Goal: Task Accomplishment & Management: Use online tool/utility

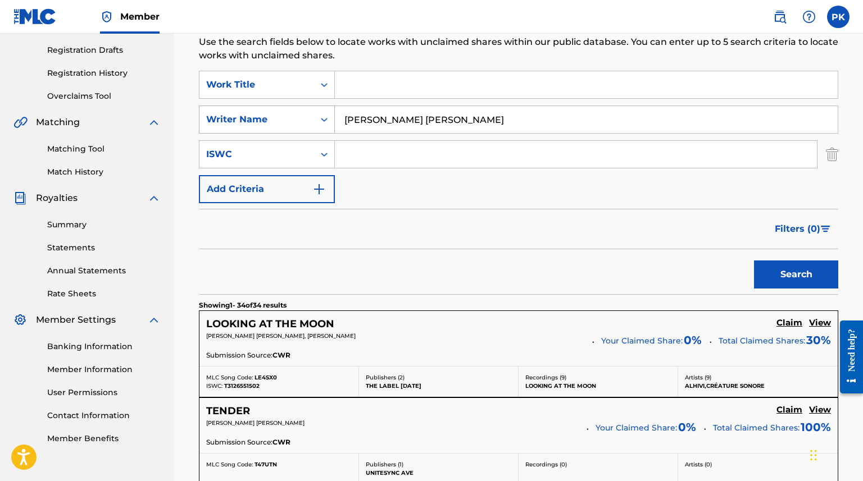
drag, startPoint x: 435, startPoint y: 123, endPoint x: 332, endPoint y: 118, distance: 102.9
click at [332, 118] on div "SearchWithCriteriacf5bd178-234e-48aa-8715-81f1655a36d6 Writer Name [PERSON_NAME…" at bounding box center [518, 120] width 639 height 28
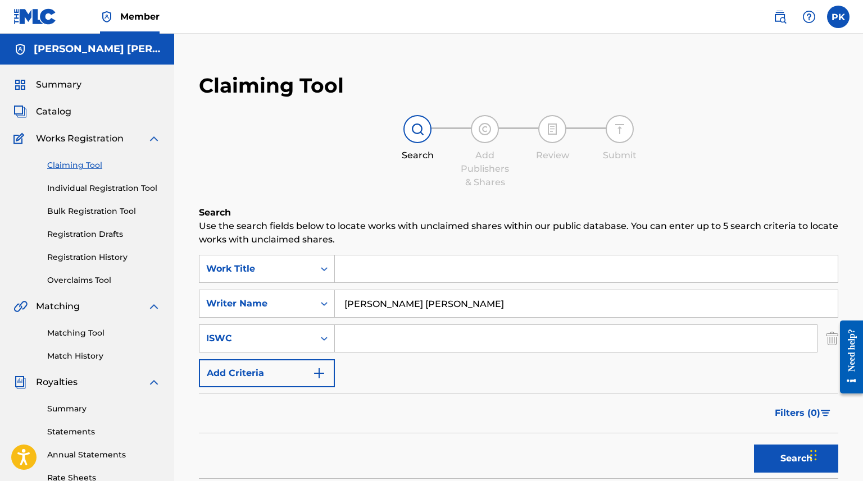
click at [76, 81] on span "Summary" at bounding box center [58, 84] width 45 height 13
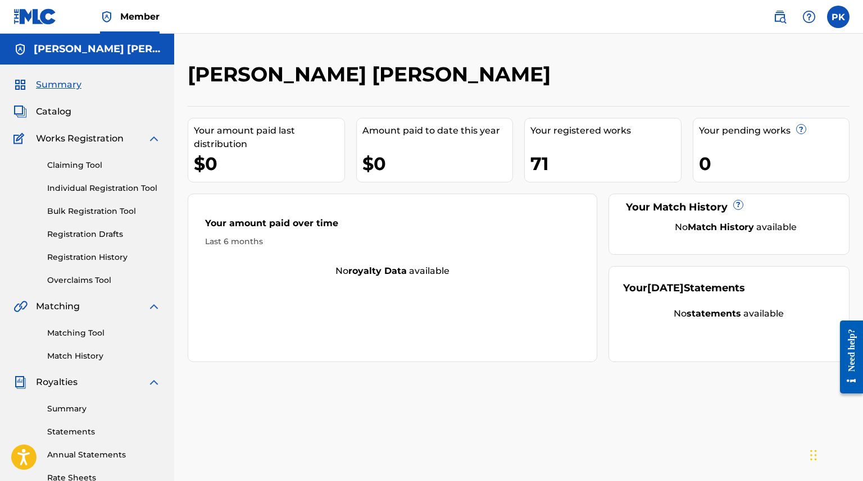
click at [62, 116] on span "Catalog" at bounding box center [53, 111] width 35 height 13
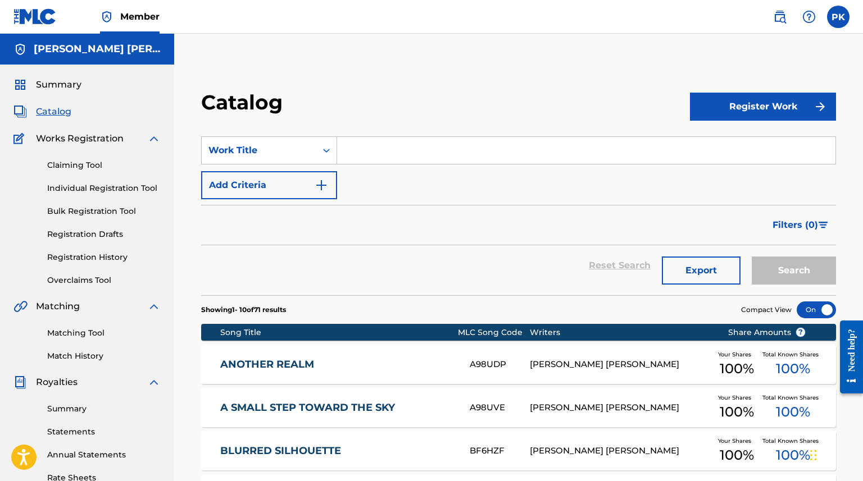
click at [70, 11] on div "Member" at bounding box center [86, 16] width 146 height 33
click at [28, 18] on img at bounding box center [34, 16] width 43 height 16
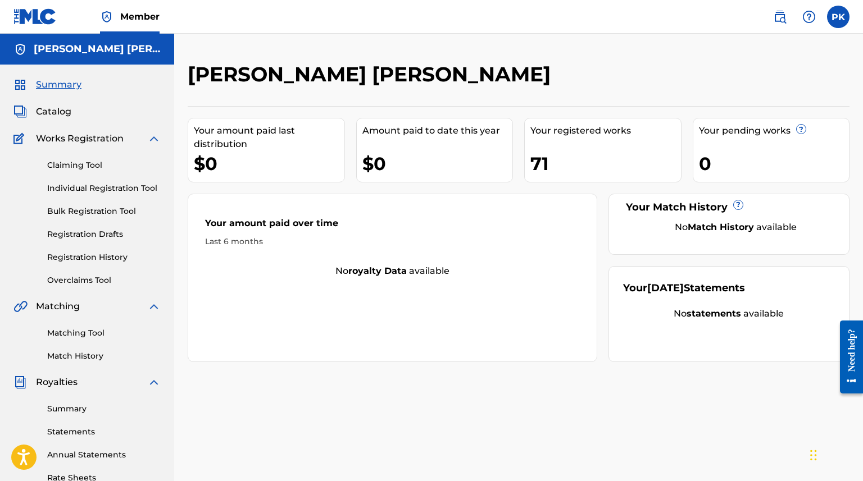
click at [835, 14] on label at bounding box center [838, 17] width 22 height 22
click at [838, 17] on input "[PERSON_NAME] [PERSON_NAME] [EMAIL_ADDRESS][DOMAIN_NAME] Notification Preferenc…" at bounding box center [838, 17] width 0 height 0
click at [778, 17] on img at bounding box center [779, 16] width 13 height 13
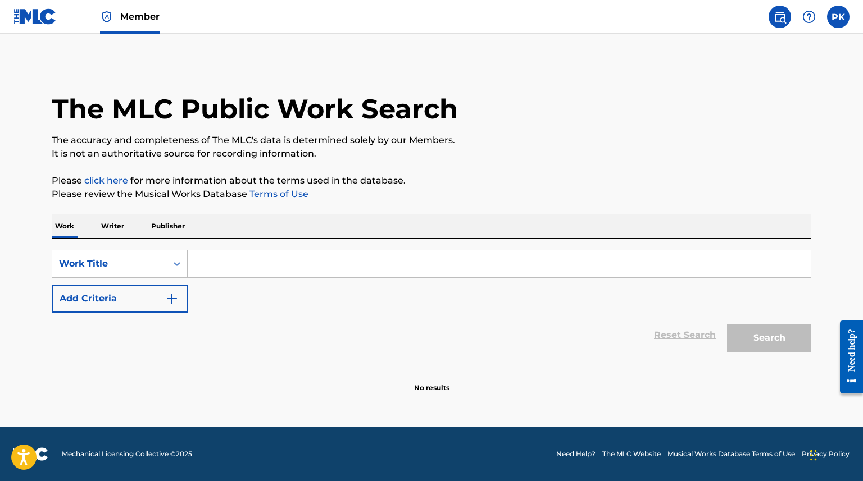
click at [116, 230] on p "Writer" at bounding box center [113, 227] width 30 height 24
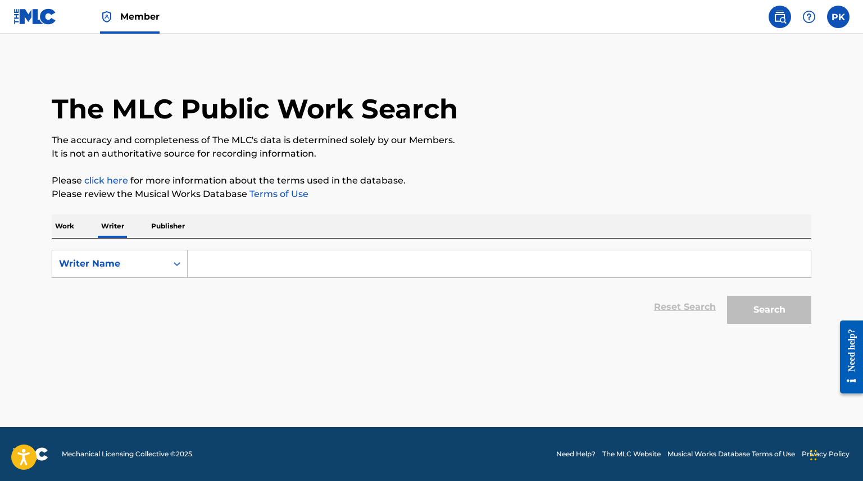
click at [163, 227] on p "Publisher" at bounding box center [168, 227] width 40 height 24
click at [117, 235] on p "Writer" at bounding box center [113, 227] width 30 height 24
click at [222, 270] on input "Search Form" at bounding box center [499, 264] width 623 height 27
paste input "[PERSON_NAME] [PERSON_NAME]"
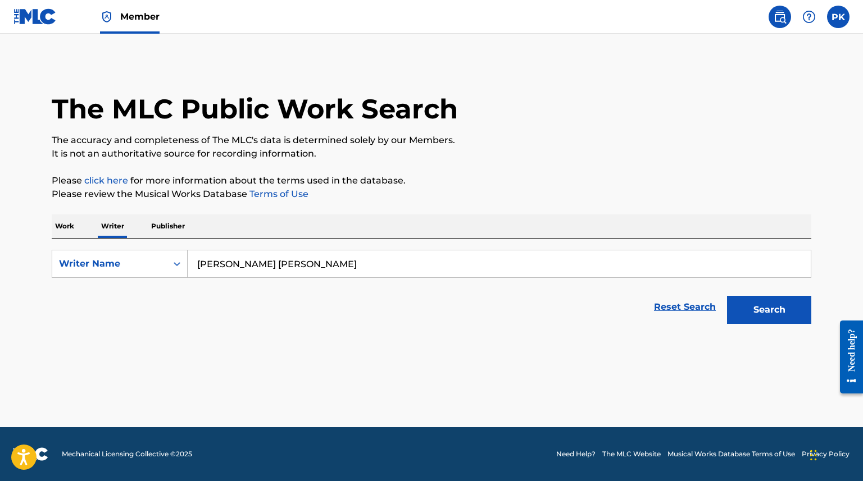
type input "[PERSON_NAME] [PERSON_NAME]"
click at [749, 301] on button "Search" at bounding box center [769, 310] width 84 height 28
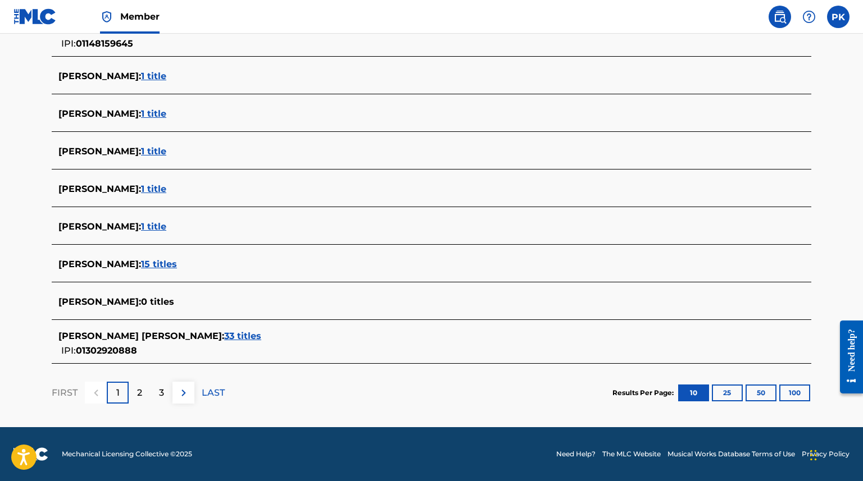
scroll to position [373, 0]
click at [189, 330] on div "[PERSON_NAME] [PERSON_NAME] : 33 titles" at bounding box center [416, 336] width 717 height 13
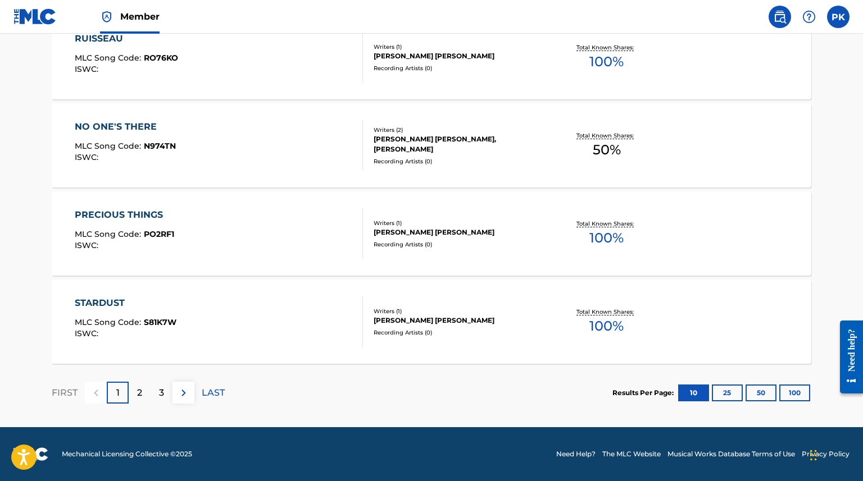
scroll to position [894, 0]
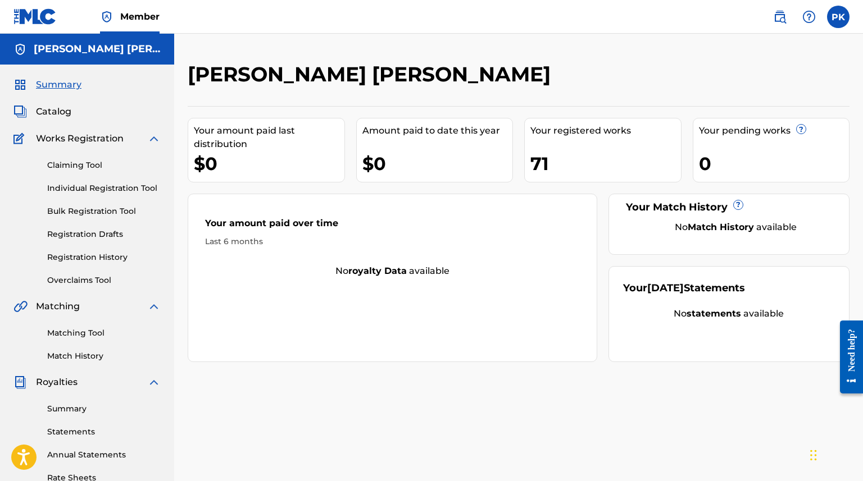
click at [65, 107] on span "Catalog" at bounding box center [53, 111] width 35 height 13
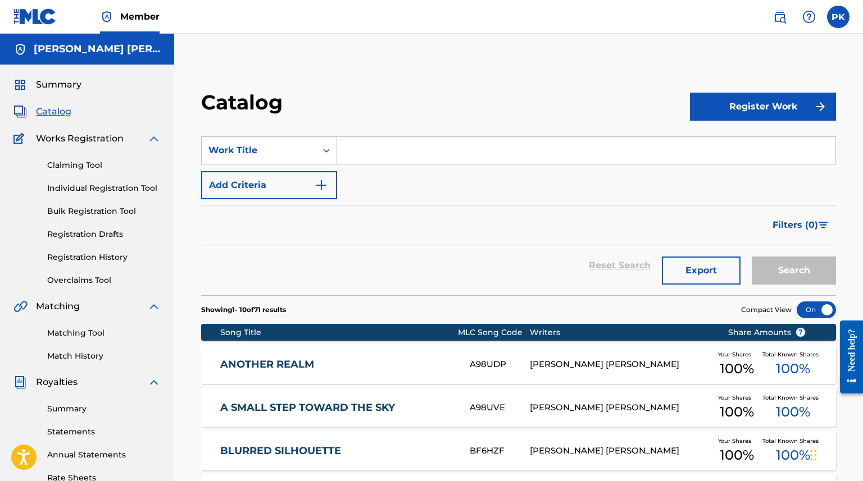
click at [775, 19] on img at bounding box center [779, 16] width 13 height 13
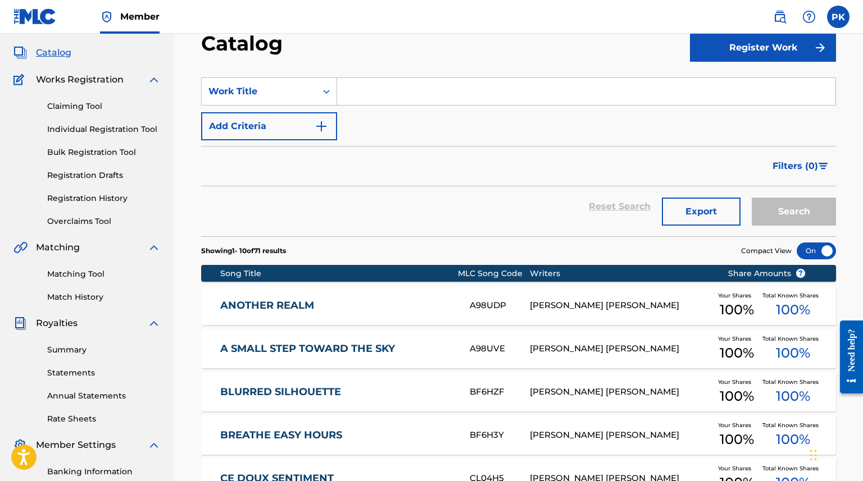
scroll to position [57, 0]
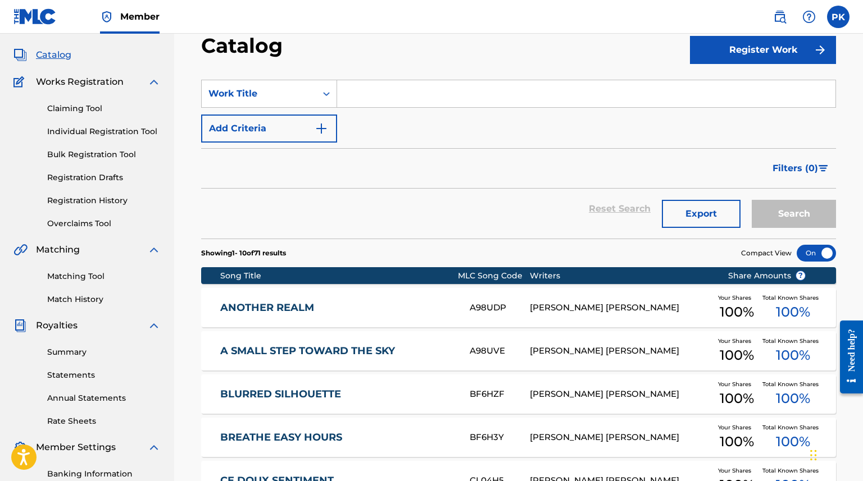
click at [88, 112] on link "Claiming Tool" at bounding box center [103, 109] width 113 height 12
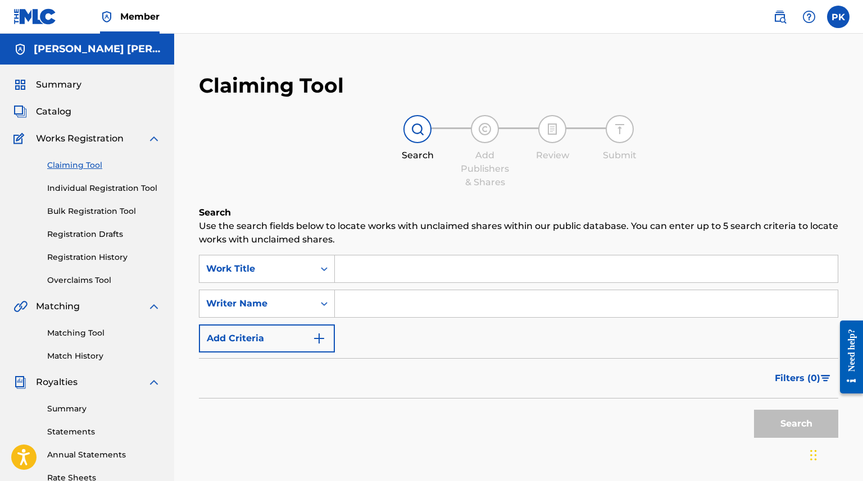
click at [368, 298] on input "Search Form" at bounding box center [586, 303] width 503 height 27
paste input "[PERSON_NAME] [PERSON_NAME]"
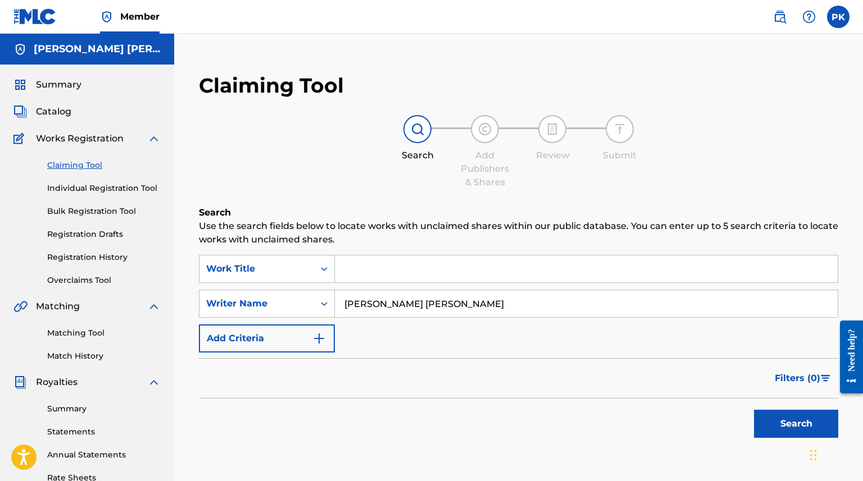
type input "[PERSON_NAME] [PERSON_NAME]"
click at [764, 429] on button "Search" at bounding box center [796, 424] width 84 height 28
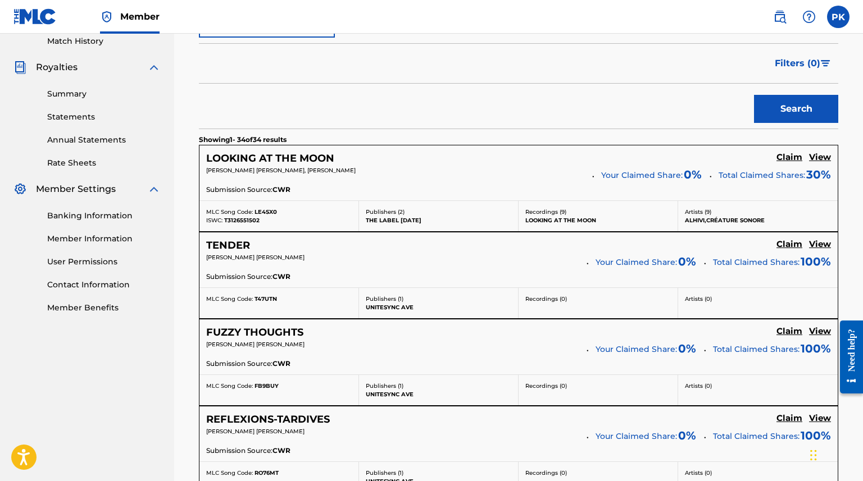
scroll to position [316, 0]
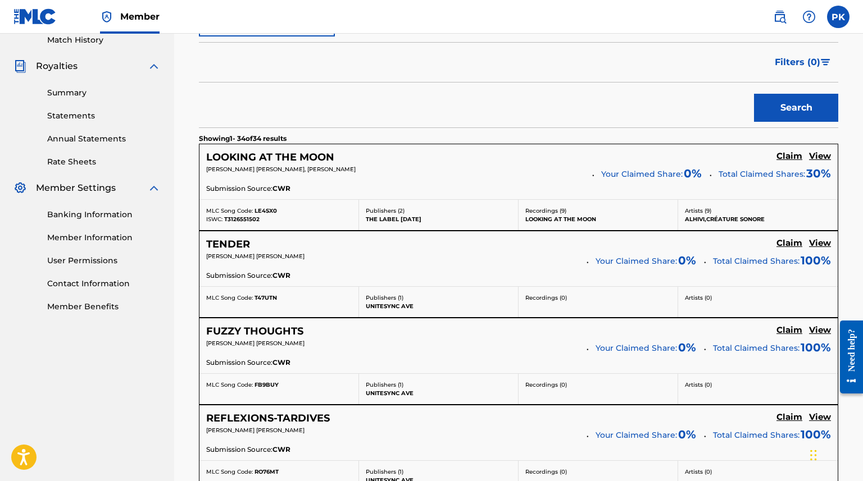
click at [822, 154] on h5 "View" at bounding box center [820, 156] width 22 height 11
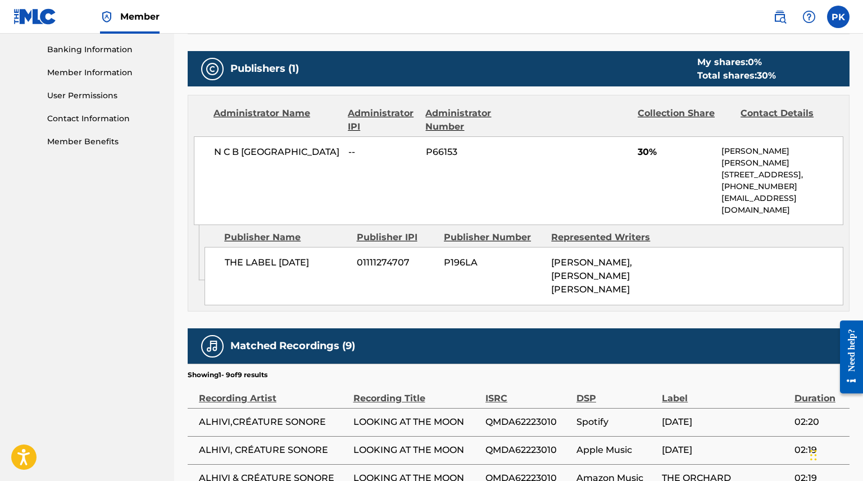
scroll to position [479, 0]
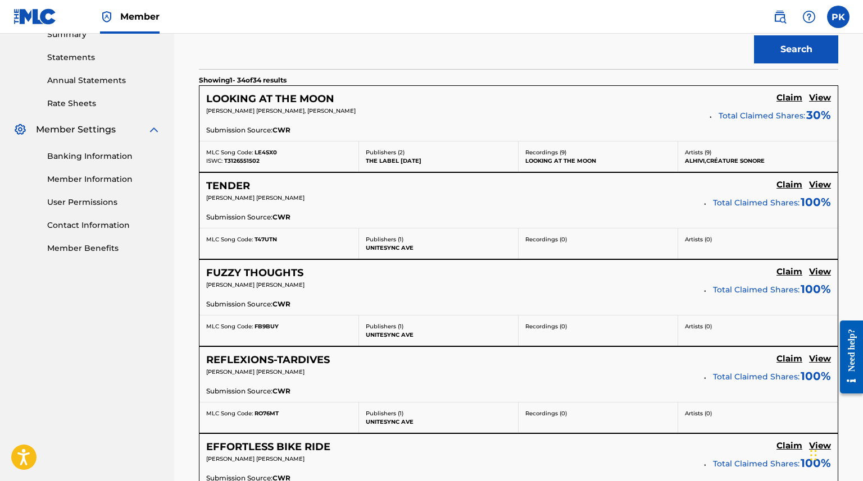
scroll to position [384, 0]
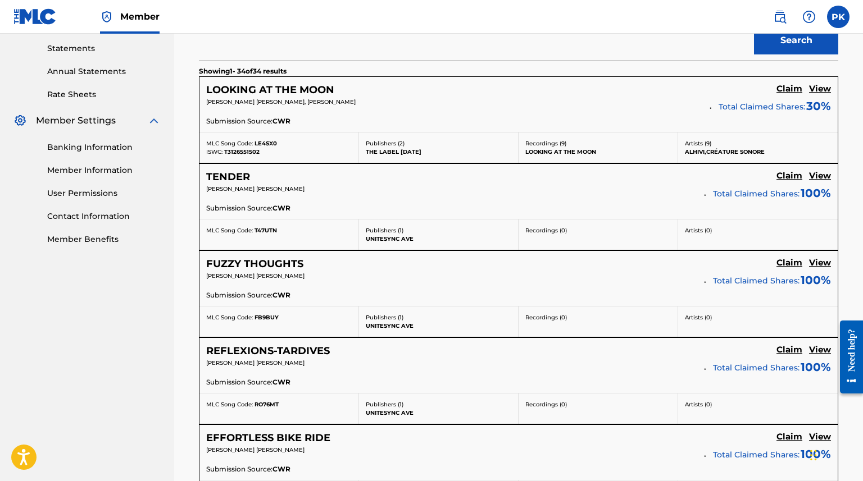
click at [821, 180] on h5 "View" at bounding box center [820, 176] width 22 height 11
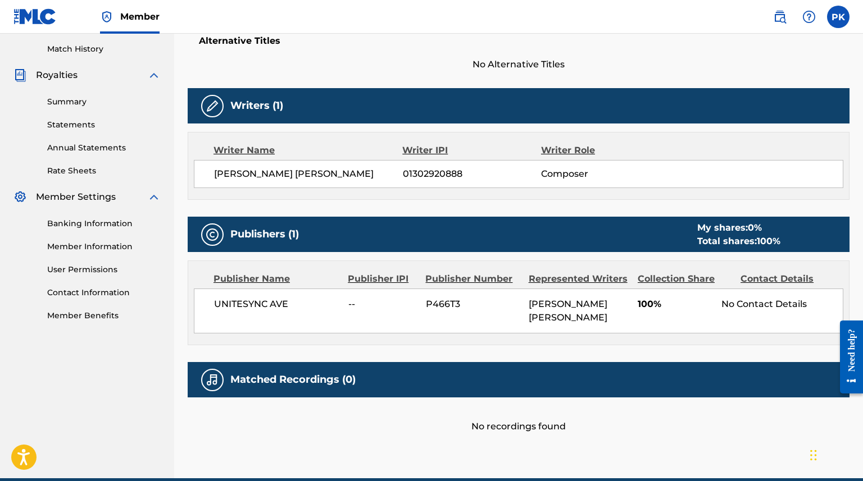
scroll to position [300, 0]
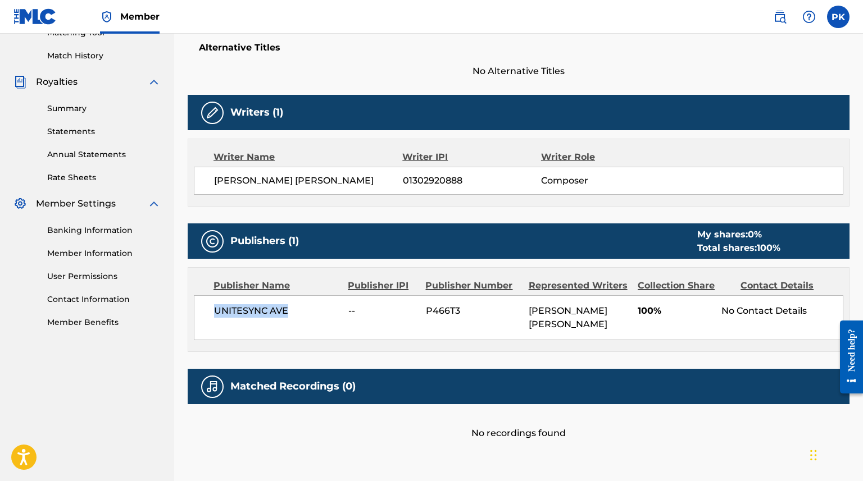
drag, startPoint x: 292, startPoint y: 309, endPoint x: 216, endPoint y: 308, distance: 75.8
click at [216, 308] on span "UNITESYNC AVE" at bounding box center [277, 310] width 126 height 13
copy span "UNITESYNC AVE"
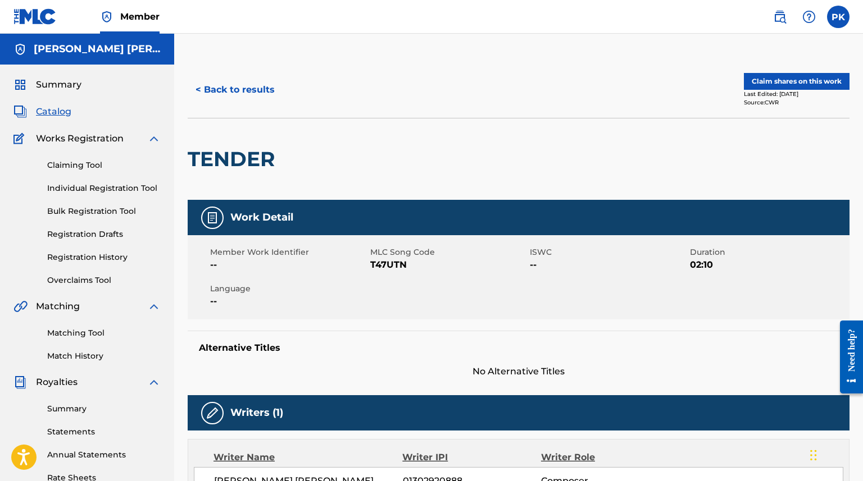
scroll to position [0, 0]
click at [59, 86] on span "Summary" at bounding box center [58, 84] width 45 height 13
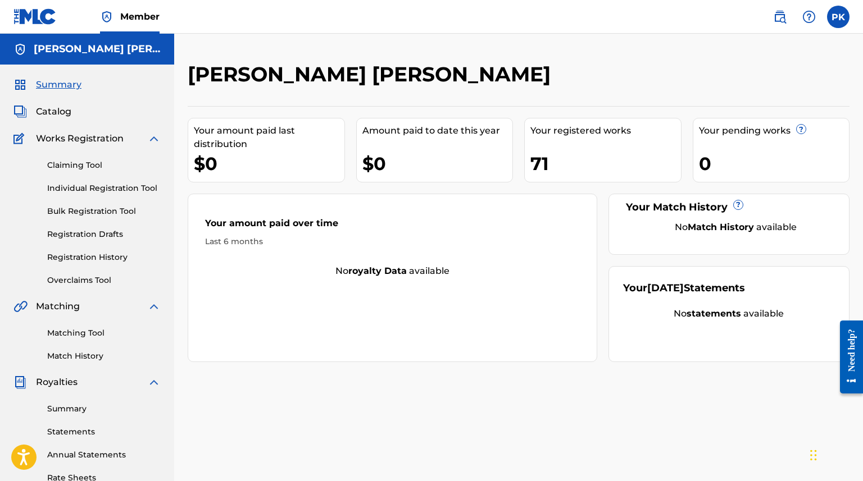
click at [74, 162] on link "Claiming Tool" at bounding box center [103, 166] width 113 height 12
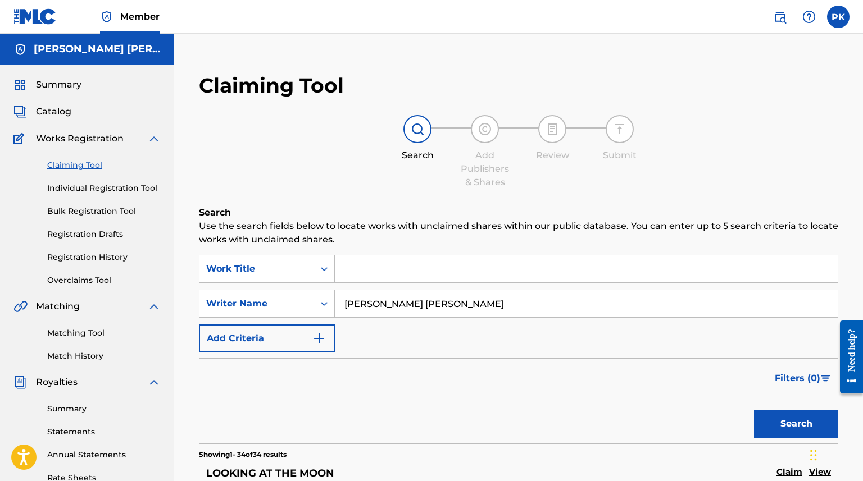
click at [454, 308] on input "[PERSON_NAME] [PERSON_NAME]" at bounding box center [586, 303] width 503 height 27
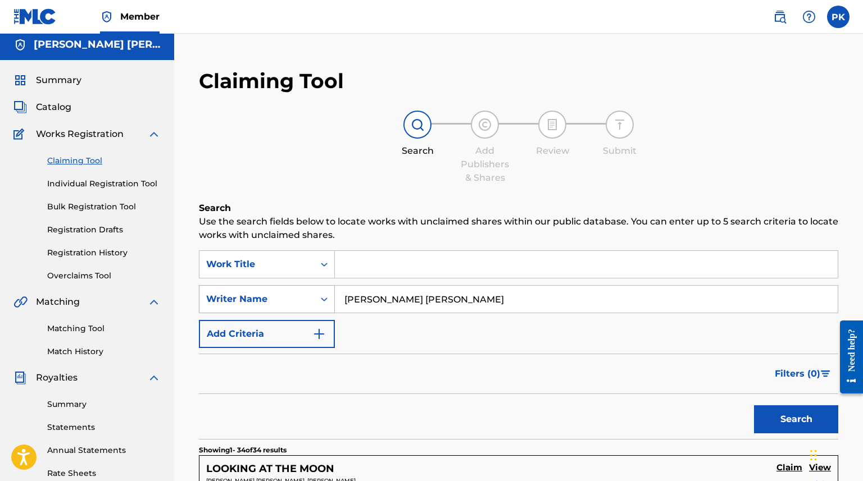
click at [302, 296] on div "Writer Name" at bounding box center [256, 299] width 115 height 21
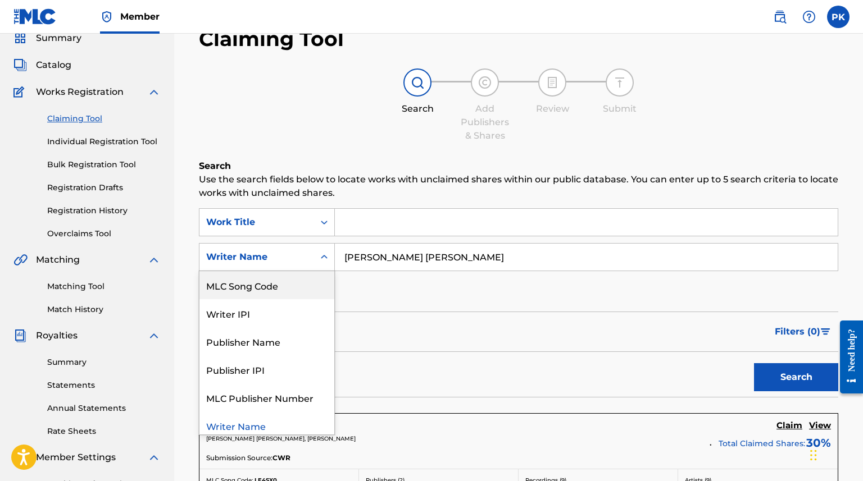
scroll to position [49, 0]
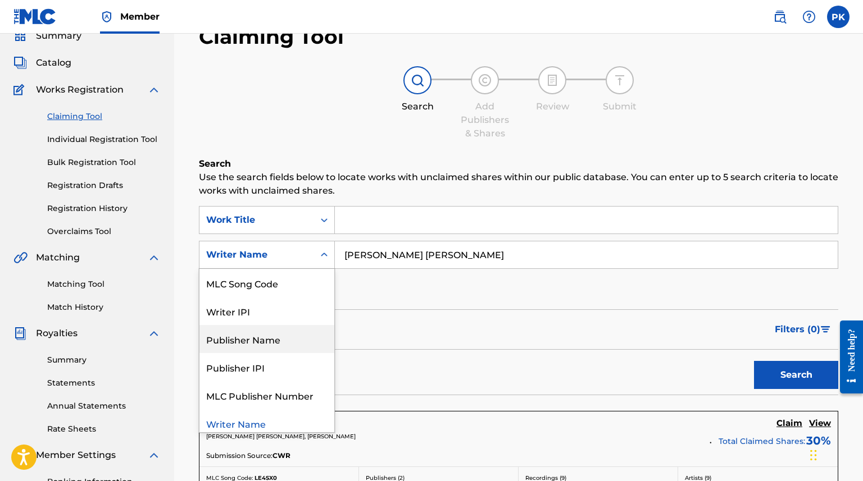
click at [297, 335] on div "Publisher Name" at bounding box center [266, 339] width 135 height 28
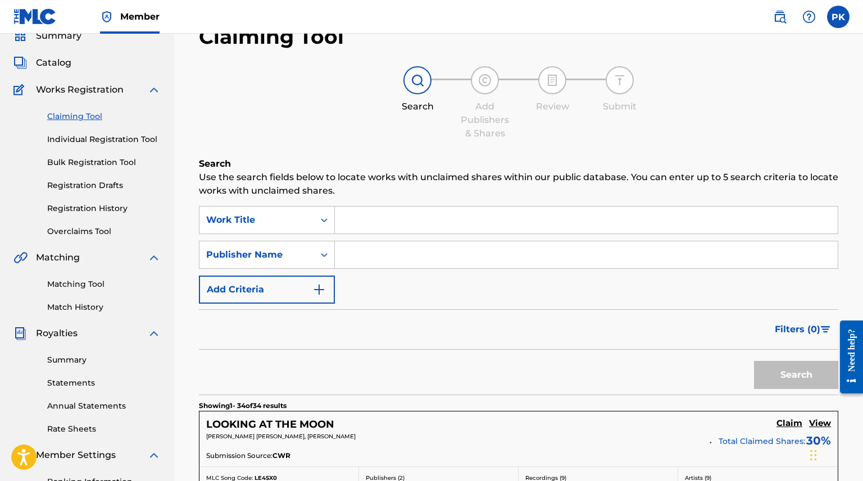
click at [435, 256] on input "Search Form" at bounding box center [586, 255] width 503 height 27
paste input "UNITESYNC AVE"
type input "UNITESYNC AVE"
click at [810, 374] on button "Search" at bounding box center [796, 375] width 84 height 28
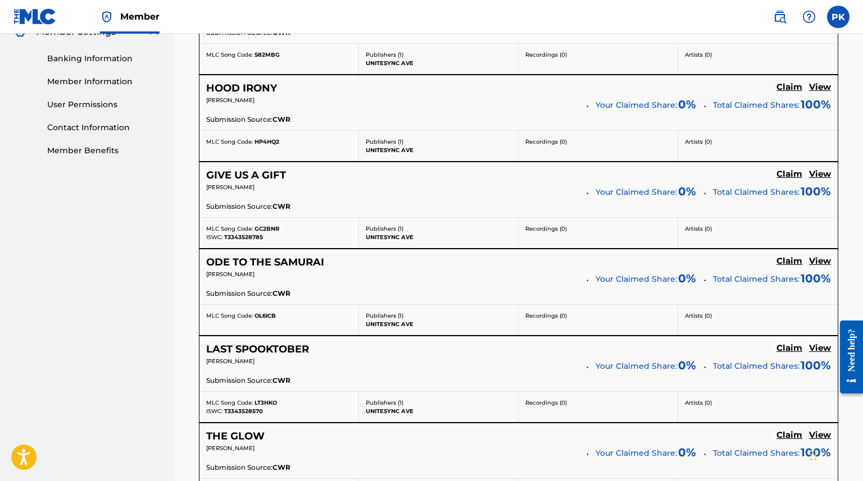
scroll to position [472, 0]
drag, startPoint x: 286, startPoint y: 186, endPoint x: 206, endPoint y: 187, distance: 80.3
click at [206, 187] on p "[PERSON_NAME]" at bounding box center [392, 187] width 372 height 8
copy span "[PERSON_NAME]"
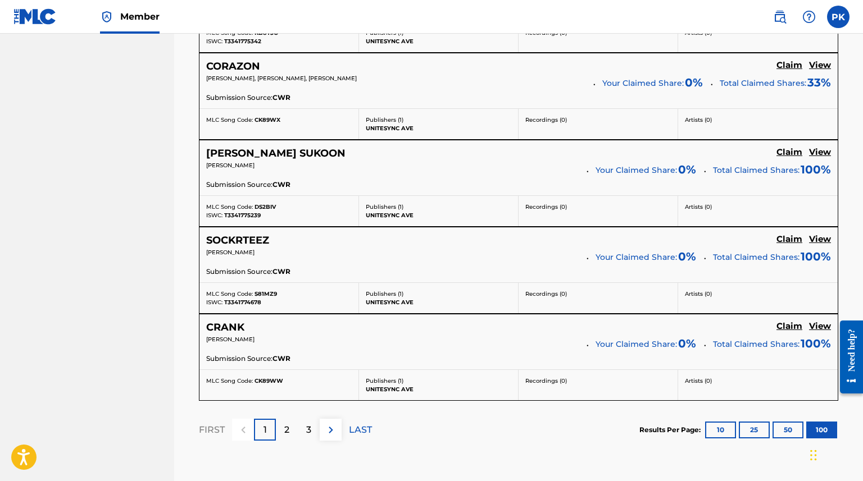
scroll to position [8735, 0]
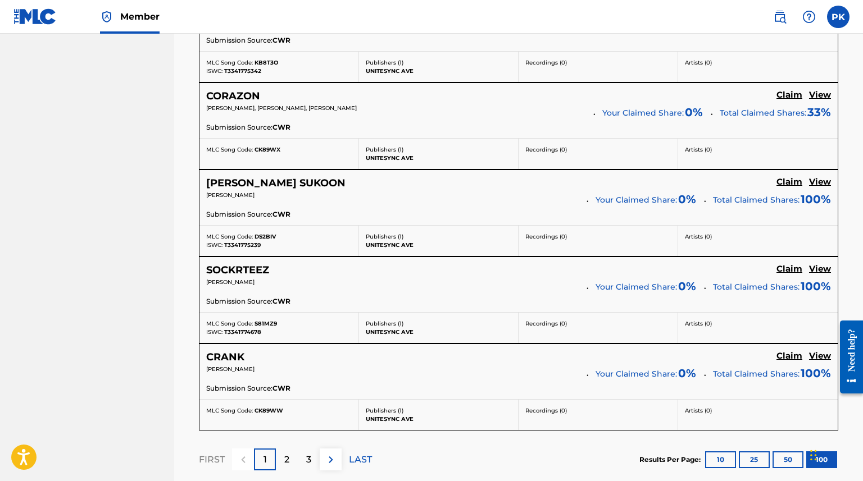
drag, startPoint x: 289, startPoint y: 254, endPoint x: 202, endPoint y: 254, distance: 87.1
click at [202, 257] on div "SOCKRTEEZ Claim View [PERSON_NAME] Your Claimed Share: 0 % Total Claimed Shares…" at bounding box center [518, 284] width 638 height 55
copy span "[PERSON_NAME]"
click at [284, 453] on p "2" at bounding box center [286, 459] width 5 height 13
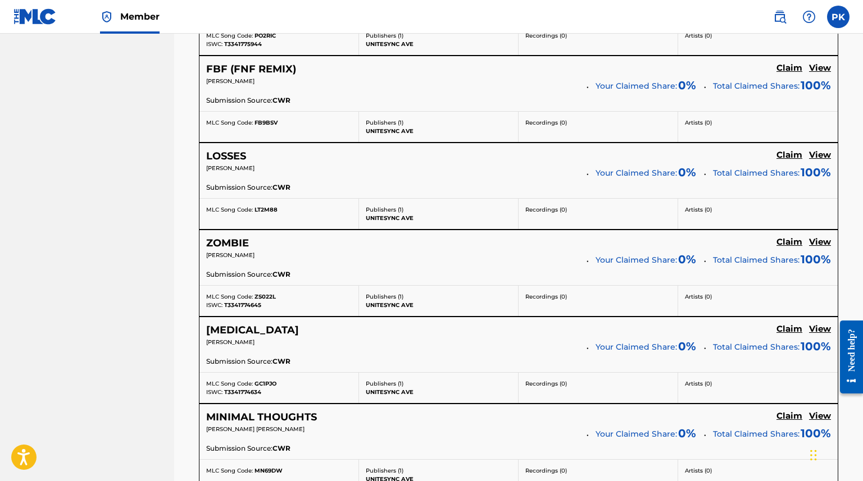
scroll to position [2839, 0]
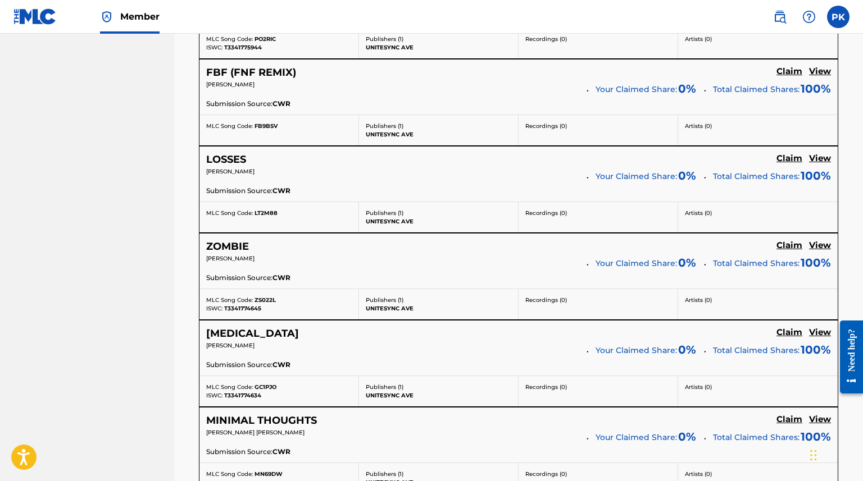
click at [241, 153] on h5 "LOSSES" at bounding box center [226, 159] width 40 height 13
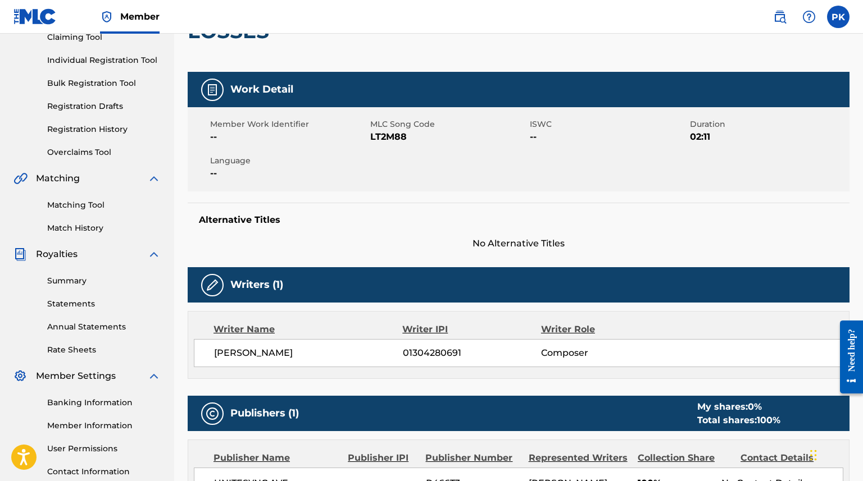
scroll to position [133, 0]
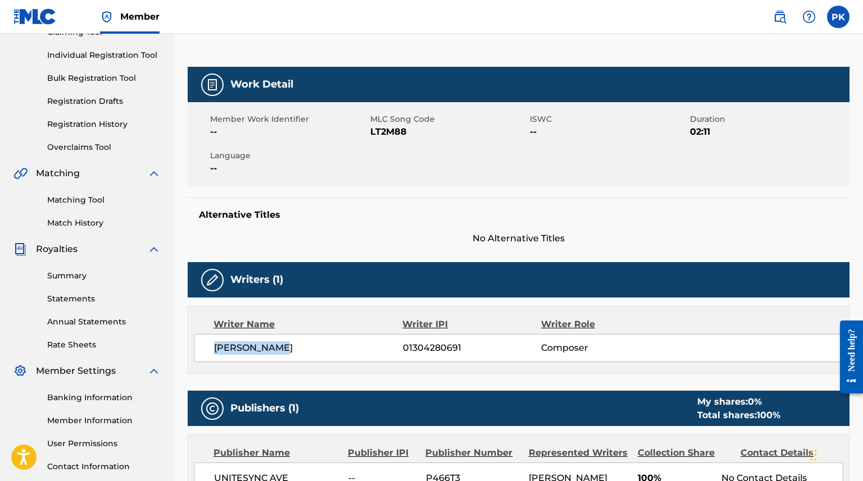
drag, startPoint x: 278, startPoint y: 347, endPoint x: 207, endPoint y: 347, distance: 71.3
click at [207, 347] on div "[PERSON_NAME] 01304280691 Composer" at bounding box center [518, 348] width 649 height 28
copy span "[PERSON_NAME]"
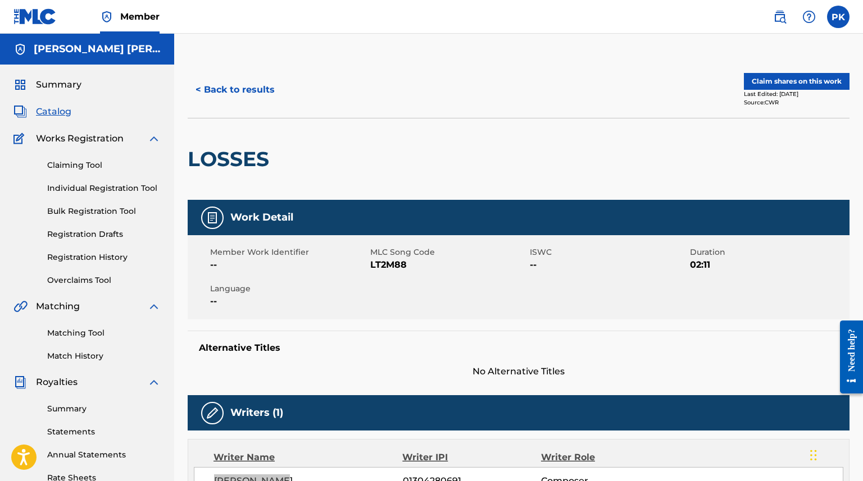
scroll to position [0, 0]
click at [240, 153] on h2 "LOSSES" at bounding box center [231, 159] width 87 height 25
copy h2 "LOSSES"
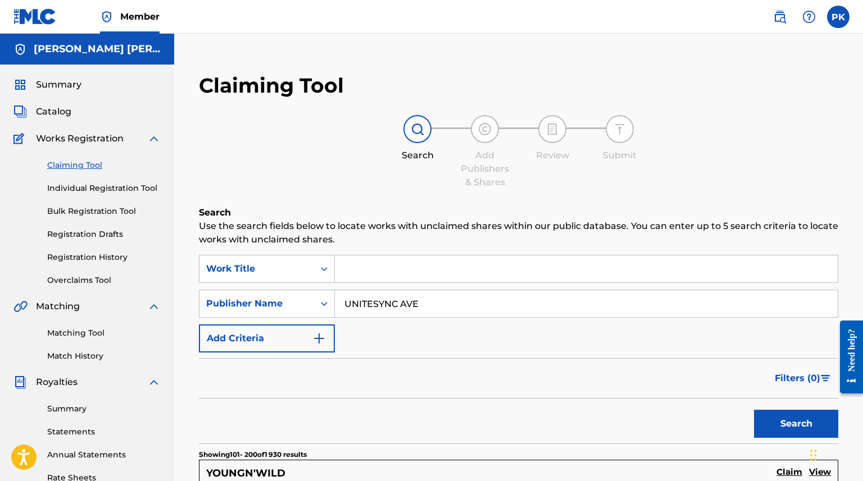
click at [71, 95] on div "Summary Catalog Works Registration Claiming Tool Individual Registration Tool B…" at bounding box center [87, 354] width 174 height 578
click at [75, 84] on span "Summary" at bounding box center [58, 84] width 45 height 13
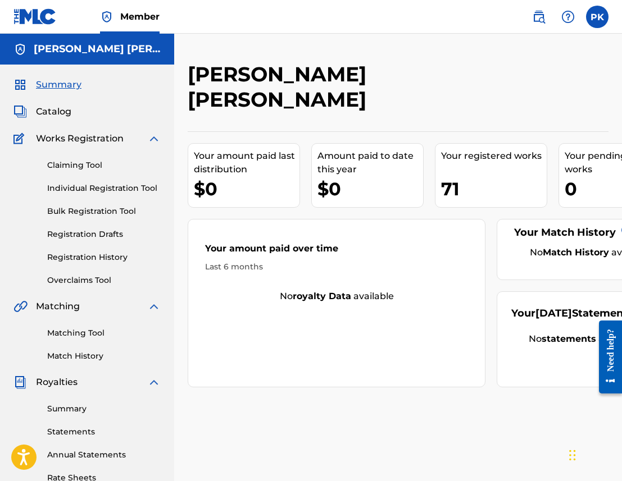
click at [106, 211] on link "Bulk Registration Tool" at bounding box center [103, 212] width 113 height 12
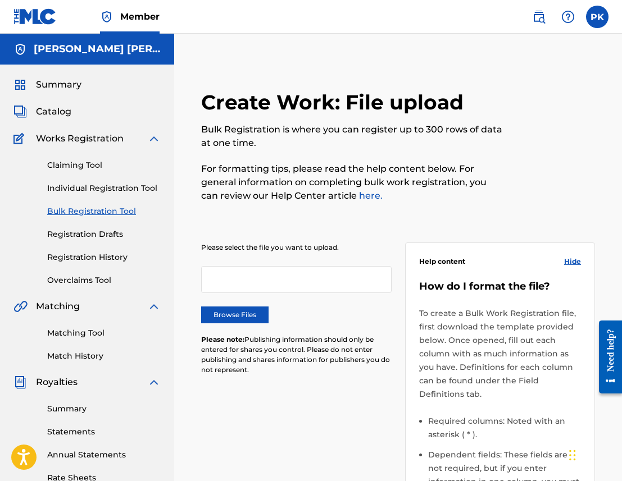
click at [89, 171] on div "Claiming Tool Individual Registration Tool Bulk Registration Tool Registration …" at bounding box center [86, 215] width 147 height 141
click at [89, 165] on link "Claiming Tool" at bounding box center [103, 166] width 113 height 12
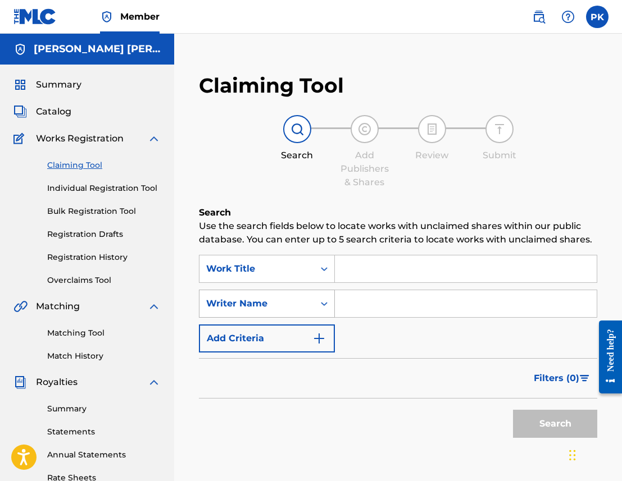
scroll to position [5, 0]
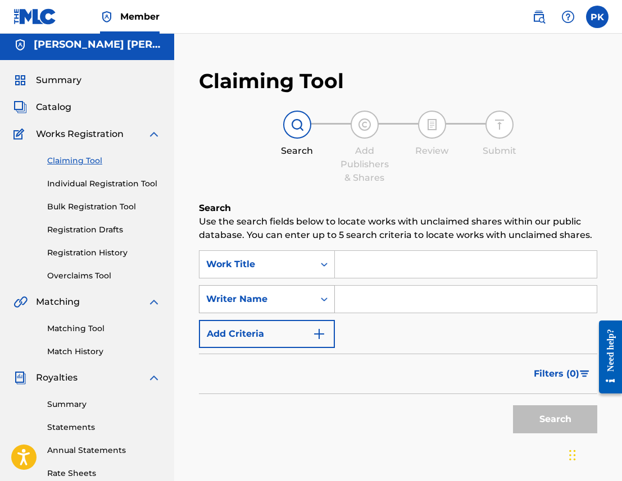
click at [300, 313] on div "Writer Name" at bounding box center [267, 299] width 136 height 28
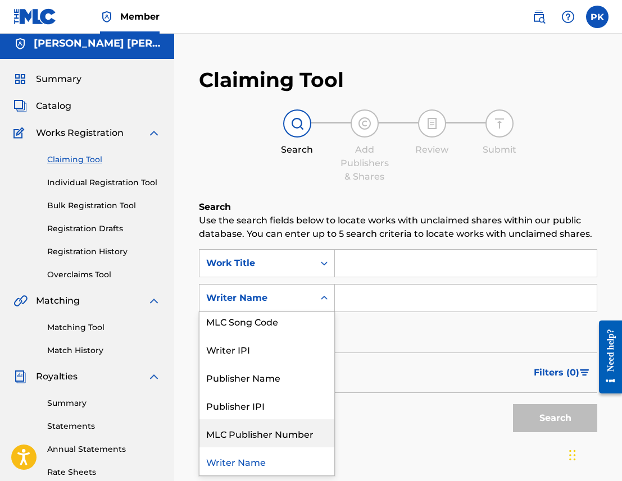
scroll to position [0, 0]
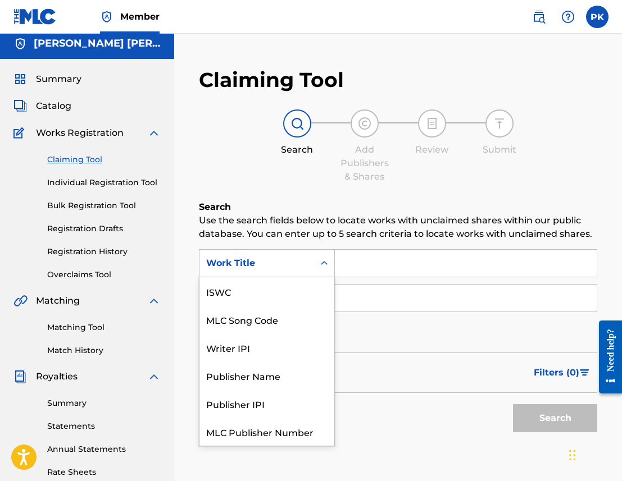
click at [258, 268] on div "Work Title" at bounding box center [256, 263] width 101 height 13
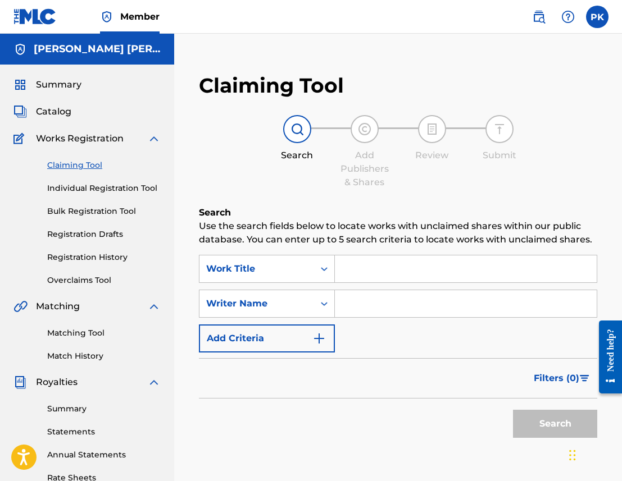
click at [276, 227] on p "Use the search fields below to locate works with unclaimed shares within our pu…" at bounding box center [398, 233] width 398 height 27
click at [80, 329] on link "Matching Tool" at bounding box center [103, 333] width 113 height 12
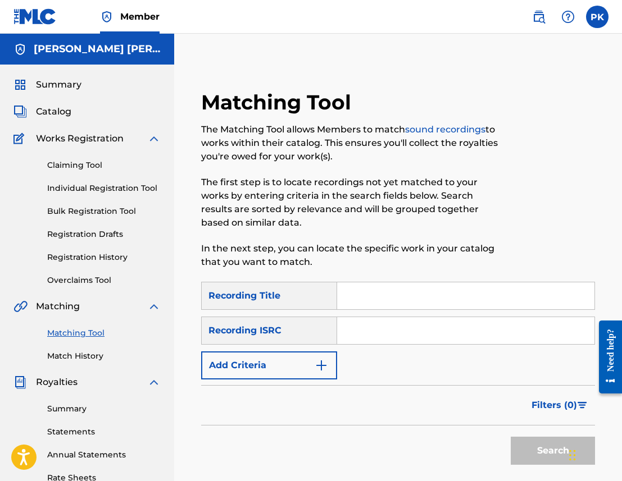
click at [395, 298] on input "Search Form" at bounding box center [465, 296] width 257 height 27
click at [284, 331] on div "Recording ISRC" at bounding box center [269, 331] width 136 height 28
click at [265, 326] on div "Recording ISRC" at bounding box center [269, 331] width 136 height 28
click at [266, 367] on button "Add Criteria" at bounding box center [269, 366] width 136 height 28
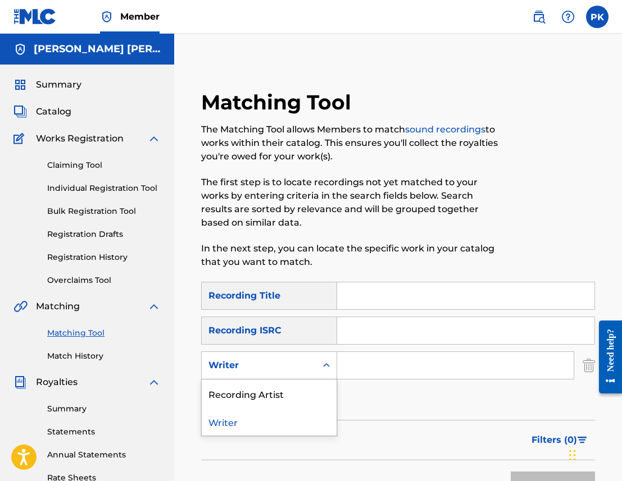
click at [284, 367] on div "Writer" at bounding box center [258, 365] width 101 height 13
click at [285, 399] on div "Recording Artist" at bounding box center [269, 394] width 135 height 28
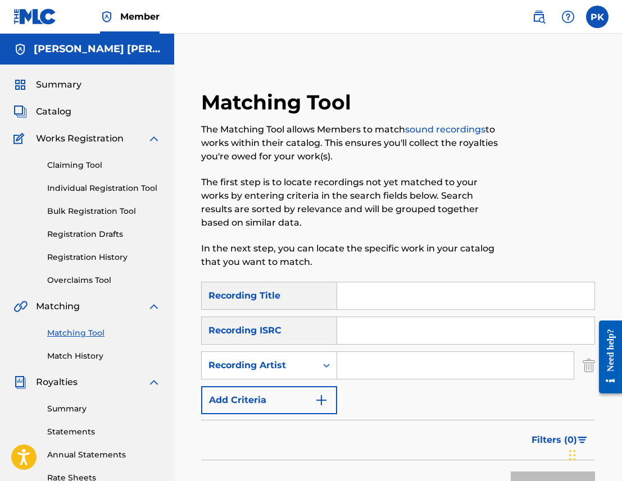
click at [379, 353] on input "Search Form" at bounding box center [455, 365] width 236 height 27
type input "evroulth"
click at [553, 481] on button "Search" at bounding box center [553, 486] width 84 height 28
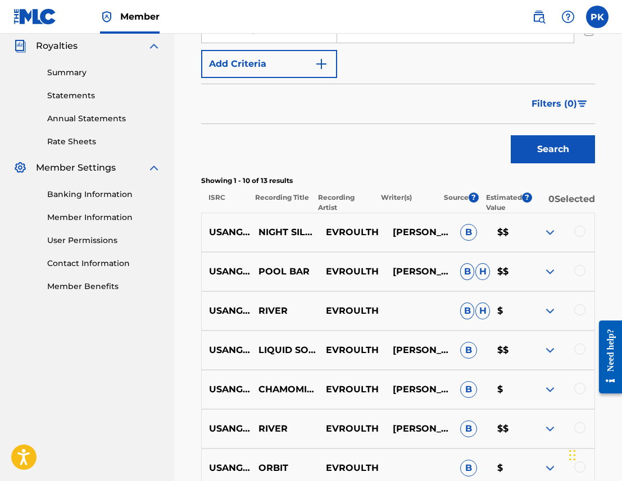
scroll to position [338, 0]
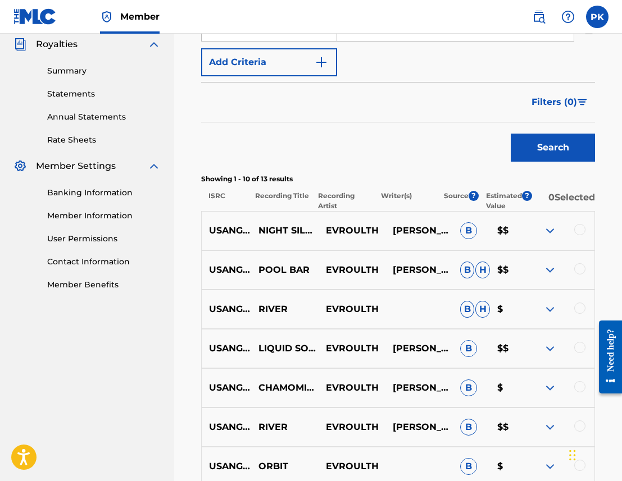
click at [550, 227] on img at bounding box center [549, 230] width 13 height 13
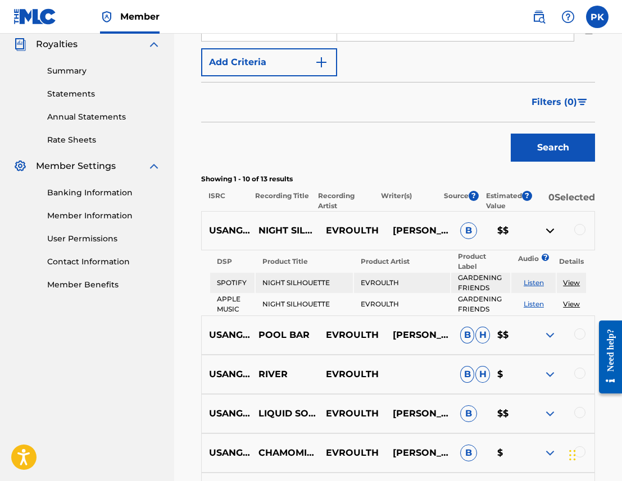
click at [550, 227] on img at bounding box center [549, 230] width 13 height 13
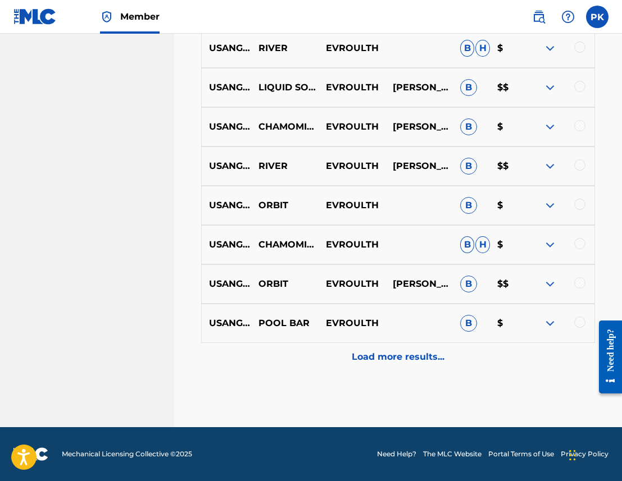
click at [418, 345] on div "Load more results..." at bounding box center [398, 357] width 394 height 28
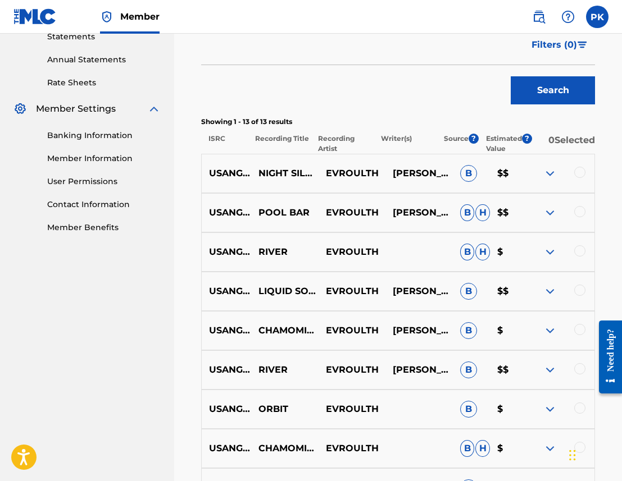
scroll to position [306, 0]
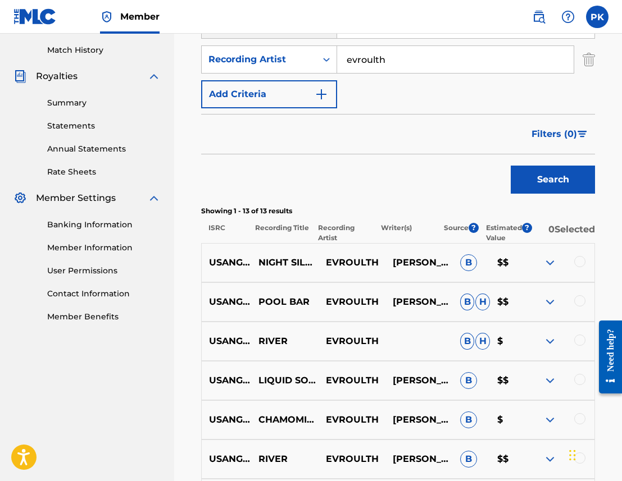
click at [550, 380] on img at bounding box center [549, 380] width 13 height 13
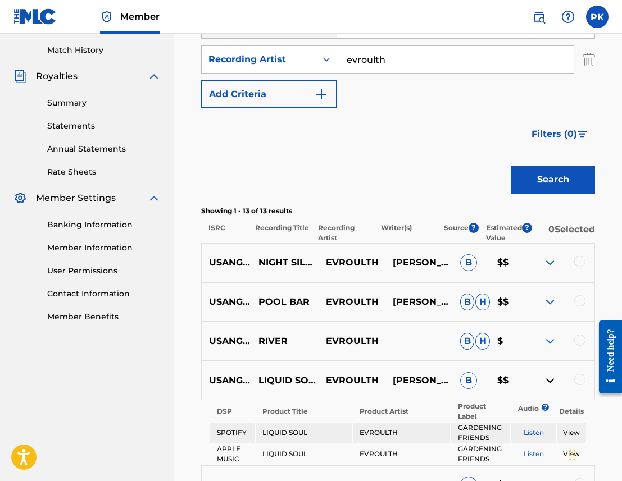
click at [550, 381] on img at bounding box center [549, 380] width 13 height 13
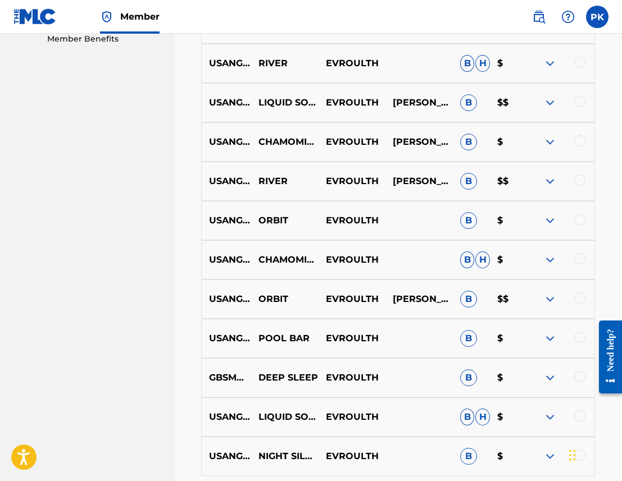
scroll to position [591, 0]
